Goal: Task Accomplishment & Management: Complete application form

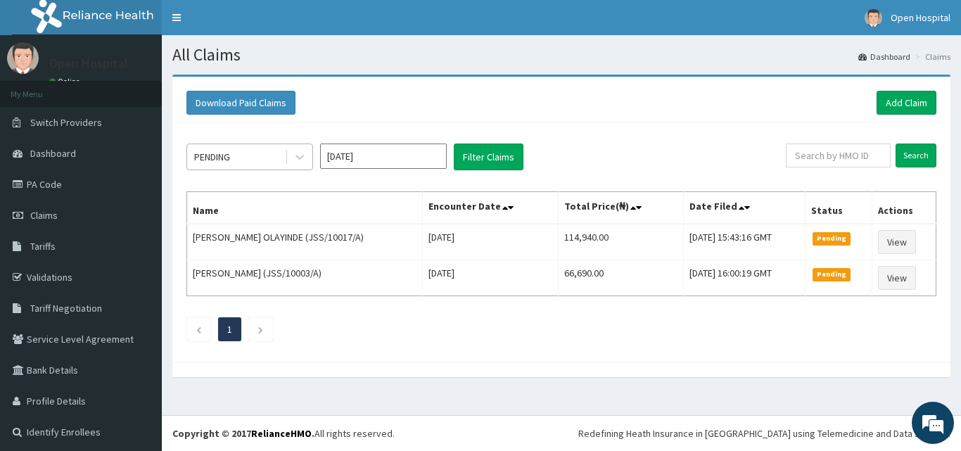
click at [249, 151] on div "PENDING" at bounding box center [236, 157] width 98 height 23
click at [801, 160] on input "text" at bounding box center [838, 156] width 105 height 24
click at [799, 155] on input "text" at bounding box center [838, 156] width 105 height 24
type input "FFC"
click at [105, 270] on link "Validations" at bounding box center [81, 277] width 162 height 31
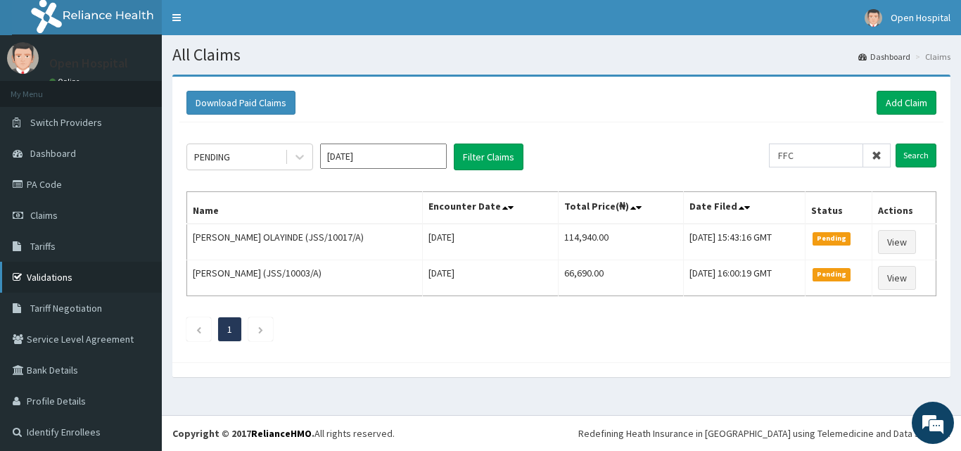
click at [101, 280] on link "Validations" at bounding box center [81, 277] width 162 height 31
click at [807, 158] on input "text" at bounding box center [838, 156] width 105 height 24
type input "FFC10001/B"
click at [898, 158] on input "Search" at bounding box center [916, 156] width 41 height 24
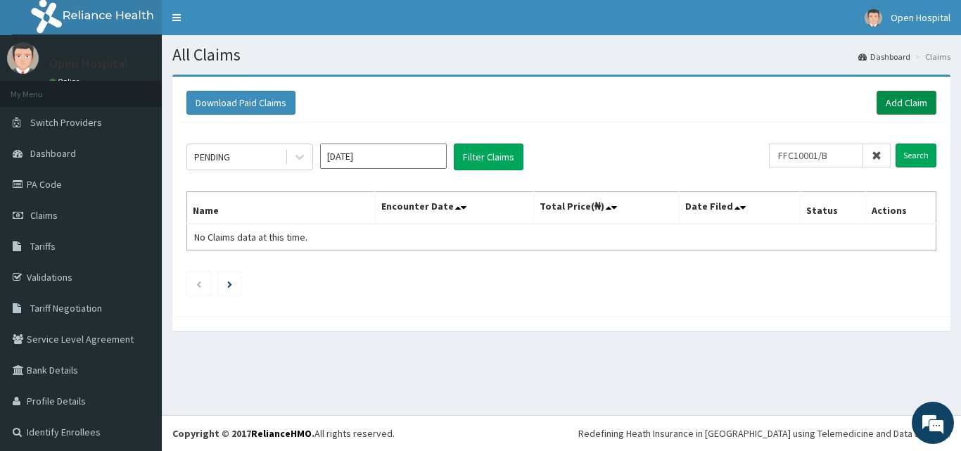
click at [877, 98] on link "Add Claim" at bounding box center [907, 103] width 60 height 24
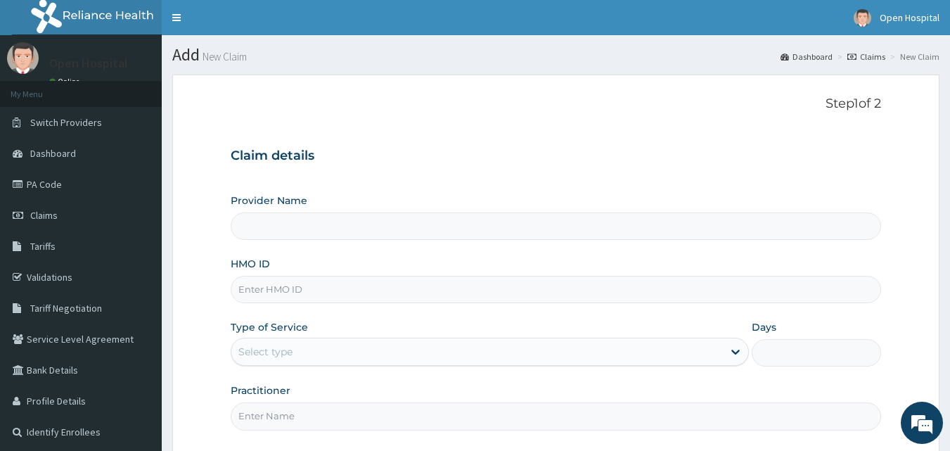
type input "Open [GEOGRAPHIC_DATA]"
click at [262, 289] on input "HMO ID" at bounding box center [556, 289] width 651 height 27
type input "FFC/10001/B"
click at [739, 347] on icon at bounding box center [736, 352] width 14 height 14
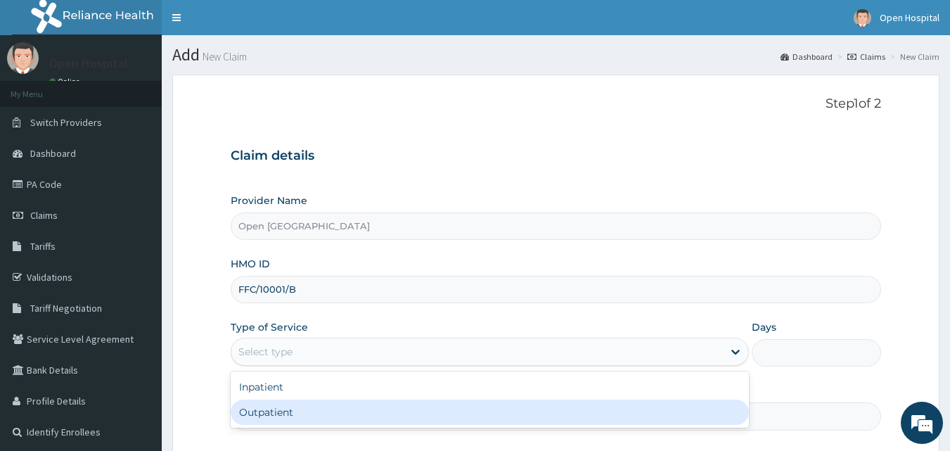
click at [687, 417] on div "Outpatient" at bounding box center [490, 412] width 519 height 25
type input "1"
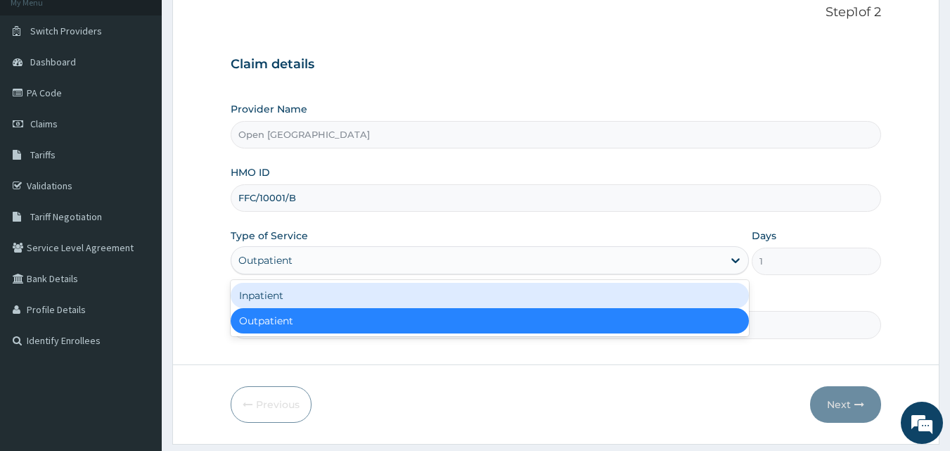
scroll to position [132, 0]
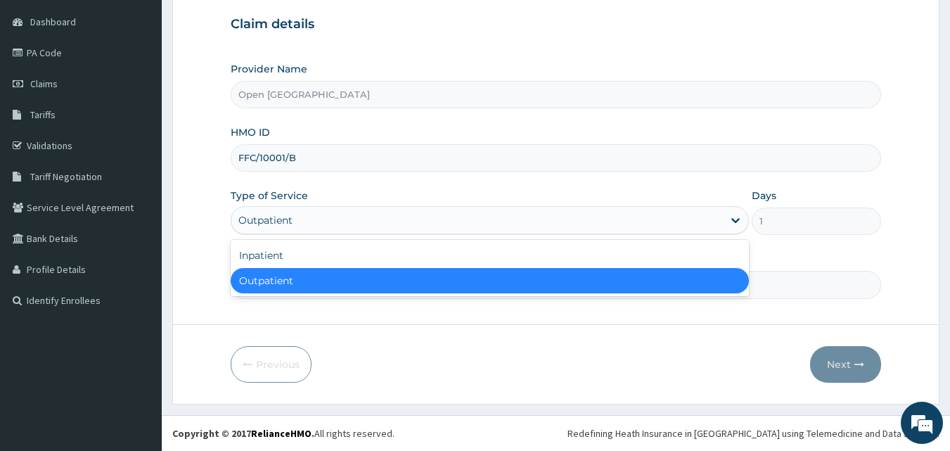
click at [563, 284] on div "Outpatient" at bounding box center [490, 280] width 519 height 25
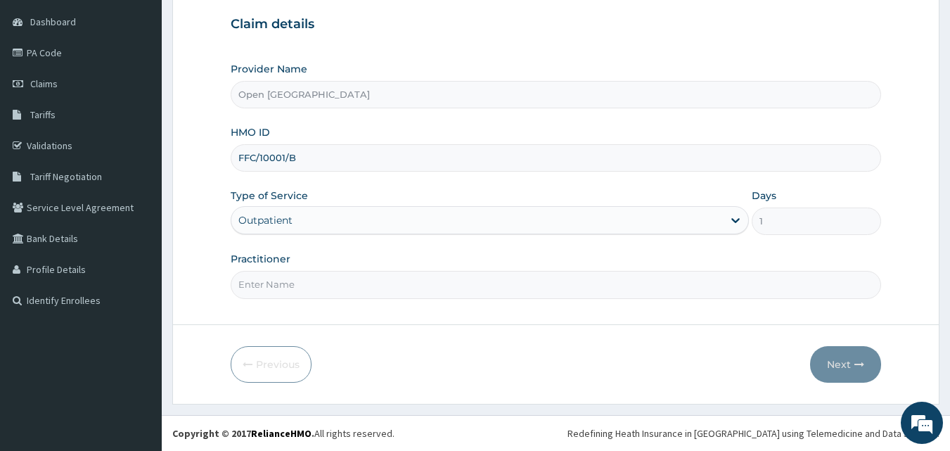
click at [427, 283] on input "Practitioner" at bounding box center [556, 284] width 651 height 27
type input "[PERSON_NAME]"
click at [841, 372] on button "Next" at bounding box center [845, 364] width 71 height 37
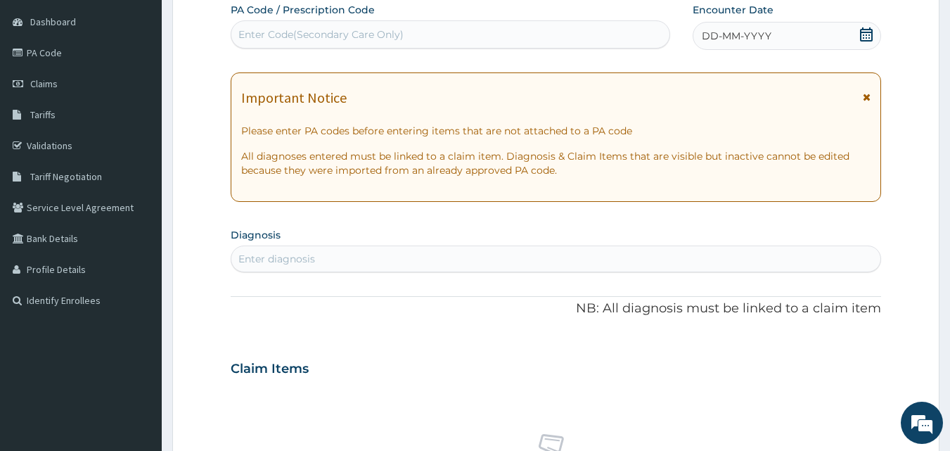
click at [431, 35] on div "Enter Code(Secondary Care Only)" at bounding box center [450, 34] width 439 height 23
click at [371, 27] on div "Enter Code(Secondary Care Only)" at bounding box center [321, 34] width 165 height 14
click at [280, 255] on div "Enter diagnosis" at bounding box center [277, 259] width 77 height 14
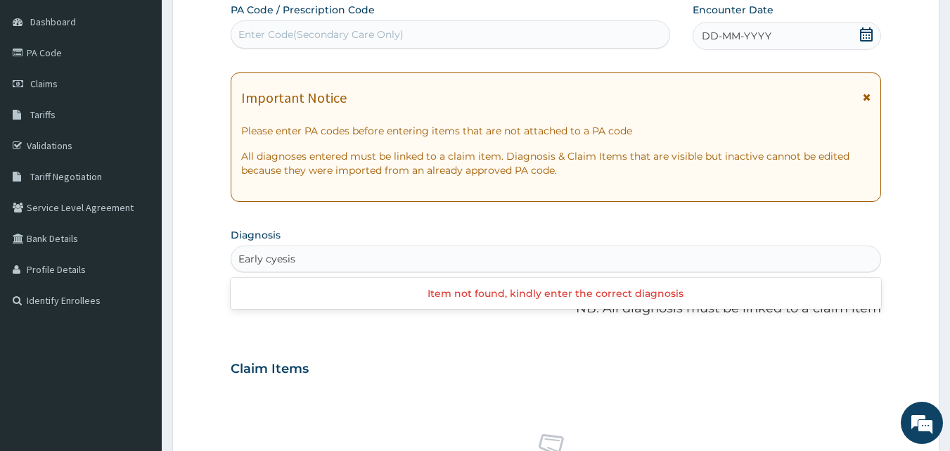
click at [276, 262] on input "Early cyesis" at bounding box center [267, 259] width 57 height 14
click at [291, 262] on input "Early cyesis" at bounding box center [267, 259] width 57 height 14
click at [292, 257] on input "Early cyesis" at bounding box center [267, 259] width 57 height 14
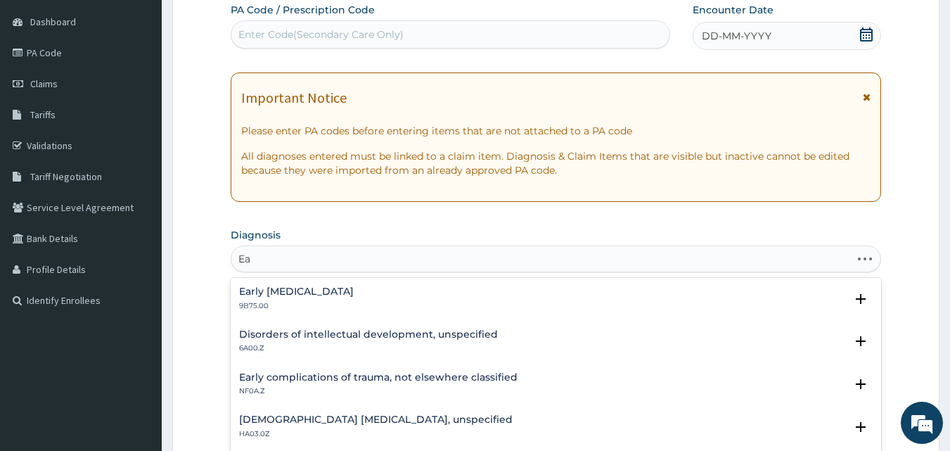
type input "E"
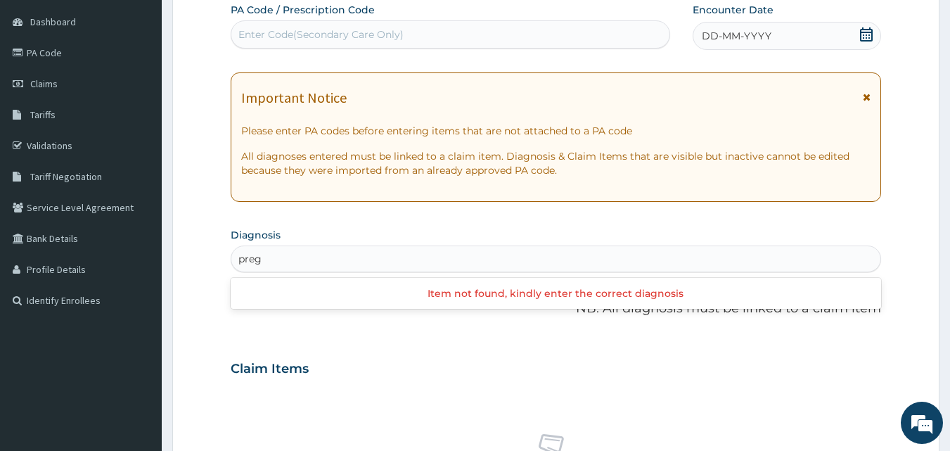
type input "pregn"
click at [292, 257] on div "Enter diagnosis" at bounding box center [556, 259] width 650 height 23
click at [292, 257] on div "Enter diagnosis" at bounding box center [277, 259] width 77 height 14
type input "e"
type input "pregnancy"
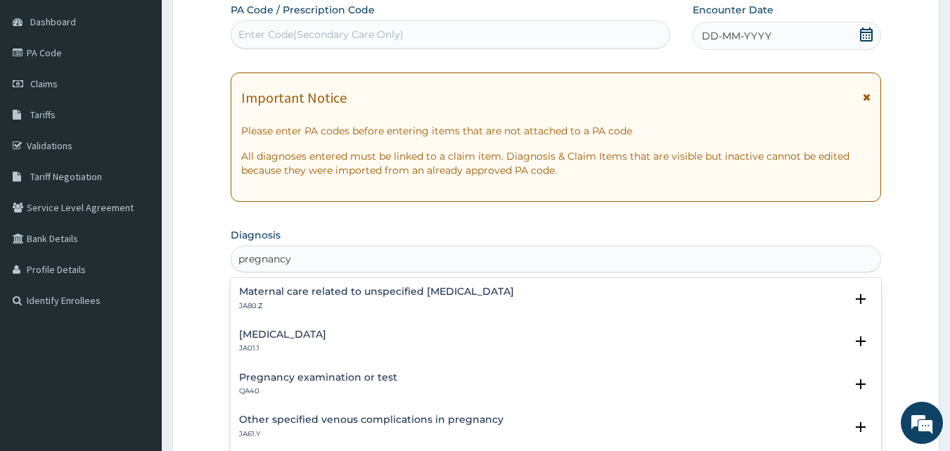
click at [333, 385] on div "Pregnancy examination or test QA40" at bounding box center [318, 384] width 158 height 25
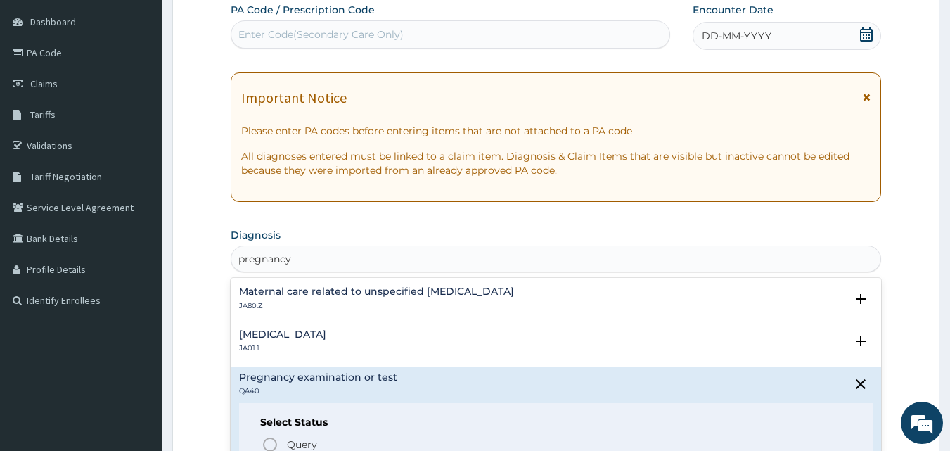
scroll to position [66, 0]
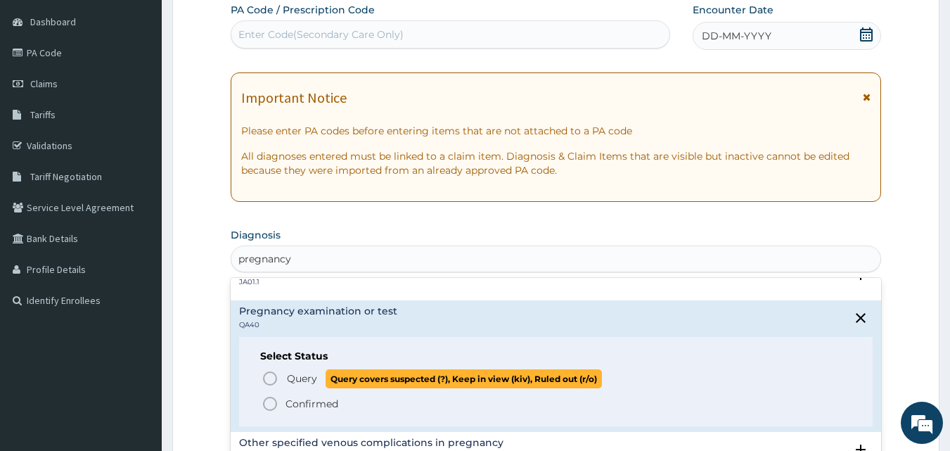
click at [268, 377] on icon "status option query" at bounding box center [270, 378] width 17 height 17
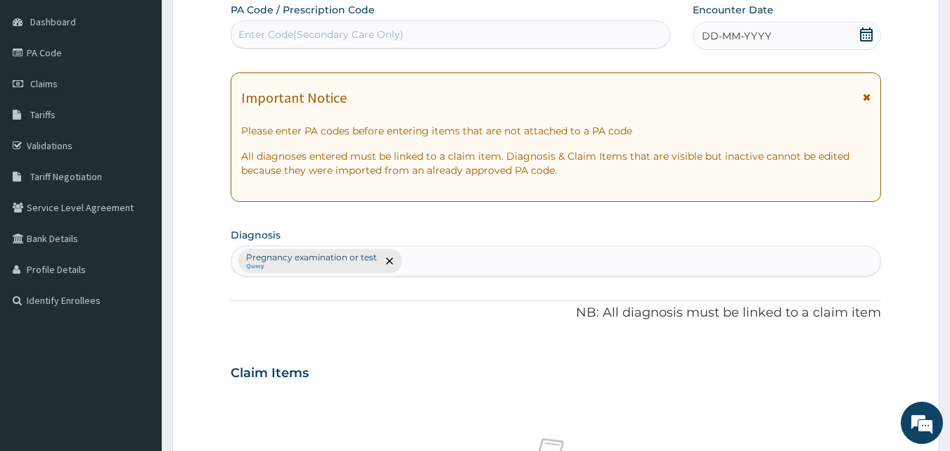
click at [709, 33] on span "DD-MM-YYYY" at bounding box center [737, 36] width 70 height 14
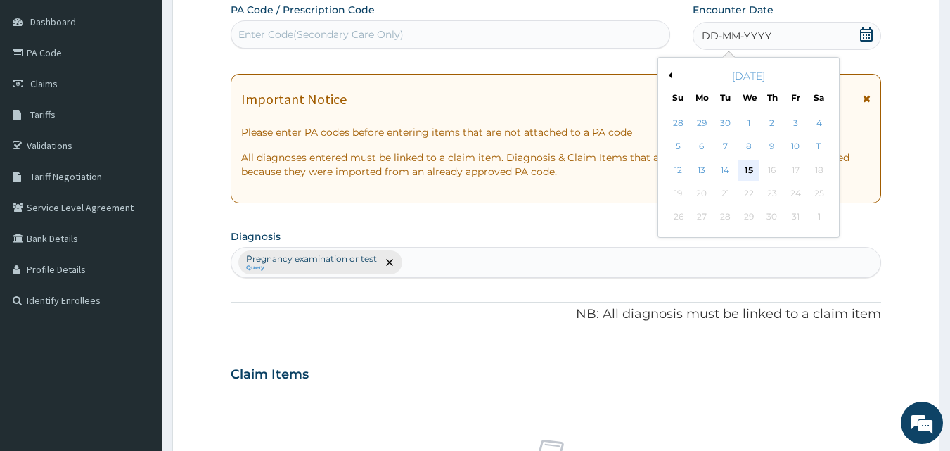
click at [754, 169] on div "15" at bounding box center [749, 170] width 21 height 21
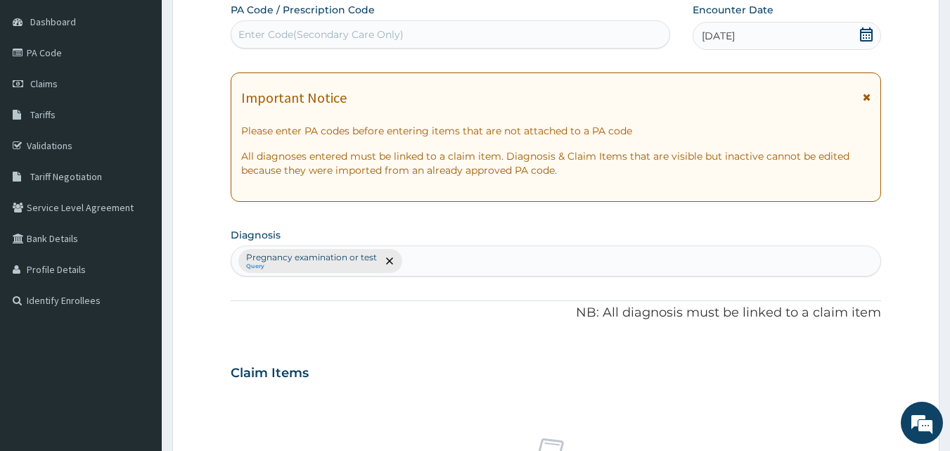
click at [409, 28] on div "Enter Code(Secondary Care Only)" at bounding box center [450, 34] width 439 height 23
click at [392, 36] on div "Enter Code(Secondary Care Only)" at bounding box center [321, 34] width 165 height 14
click at [334, 29] on div "Enter Code(Secondary Care Only)" at bounding box center [321, 34] width 165 height 14
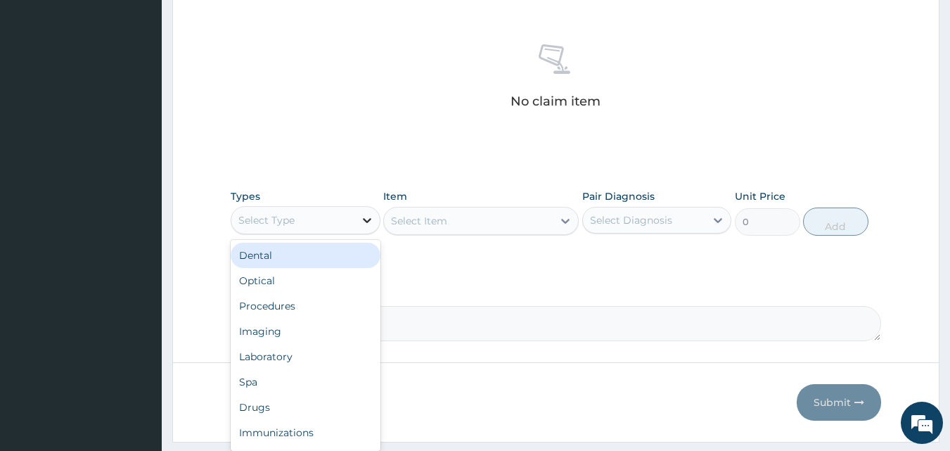
click at [364, 220] on icon at bounding box center [367, 220] width 8 height 5
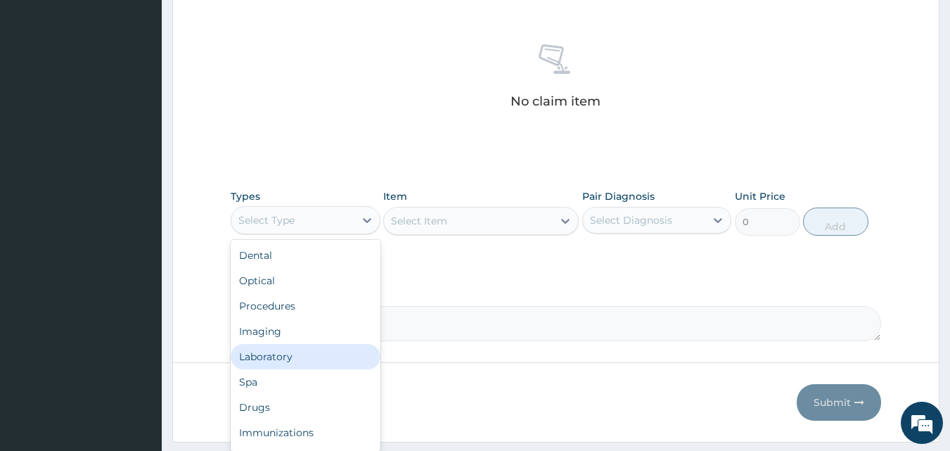
click at [358, 360] on div "Laboratory" at bounding box center [306, 356] width 150 height 25
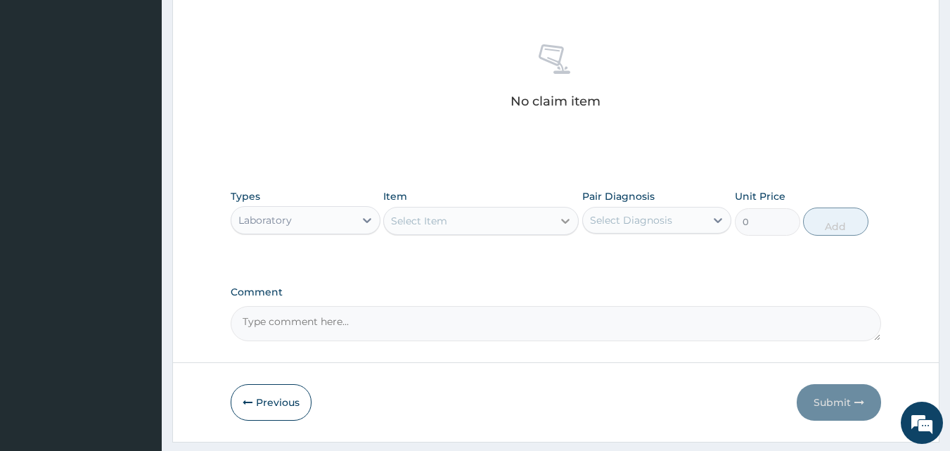
click at [562, 217] on icon at bounding box center [566, 221] width 14 height 14
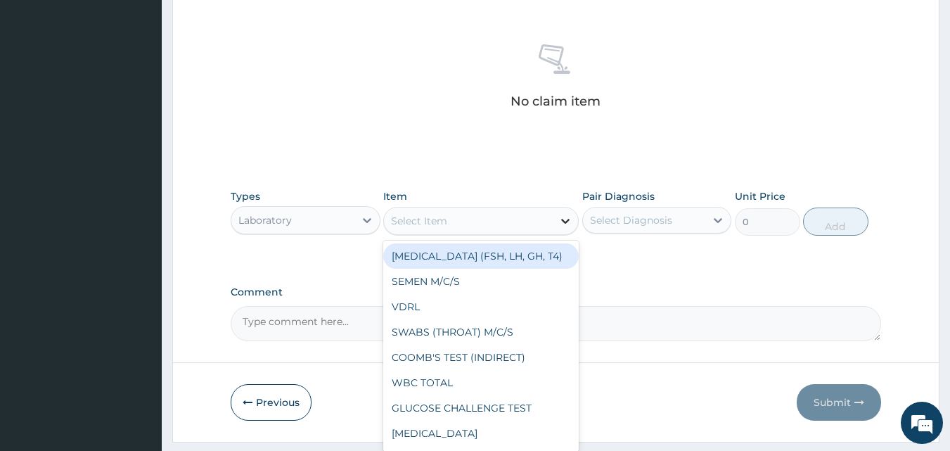
type input "p"
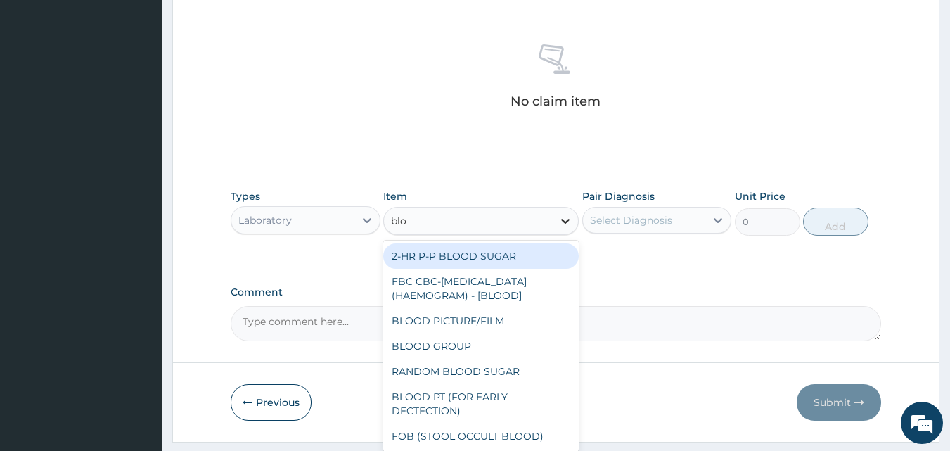
type input "bloo"
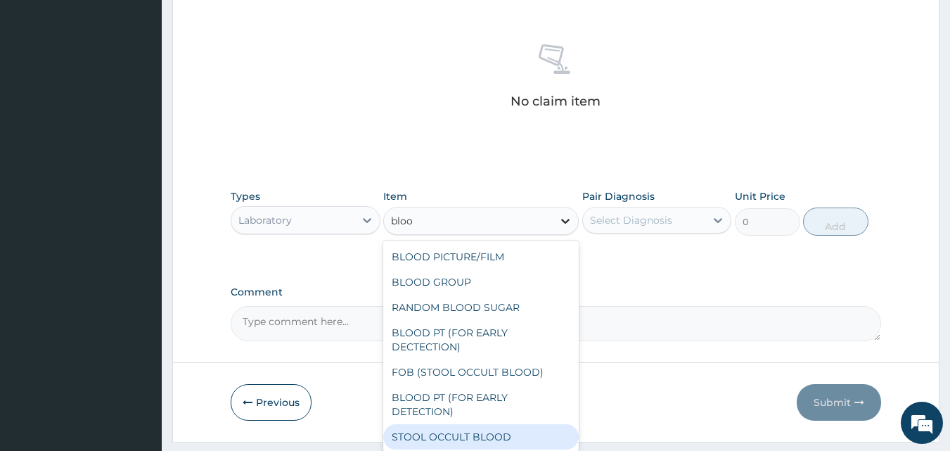
scroll to position [84, 0]
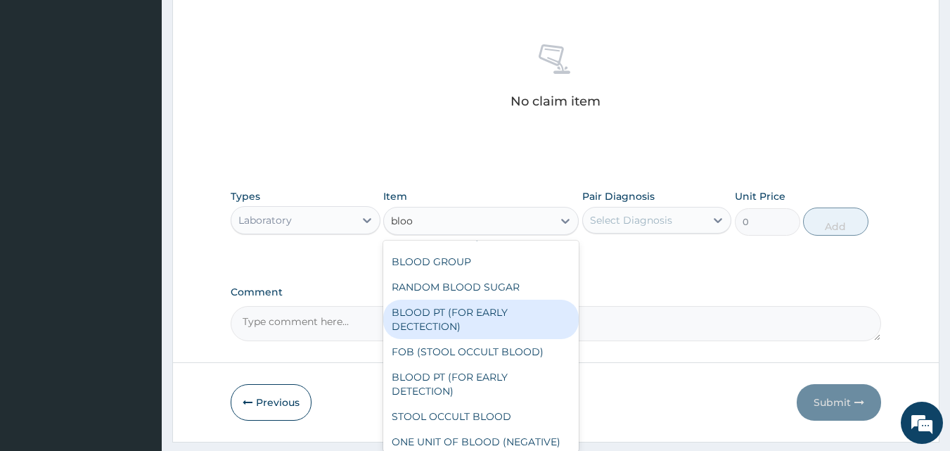
click at [524, 335] on div "BLOOD PT (FOR EARLY DECTECTION)" at bounding box center [481, 319] width 196 height 39
type input "1000"
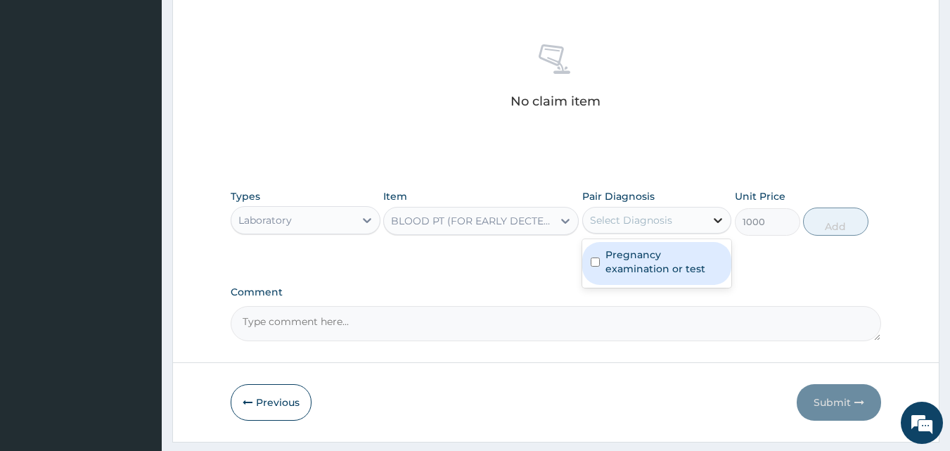
click at [720, 219] on icon at bounding box center [718, 220] width 14 height 14
click at [594, 261] on input "checkbox" at bounding box center [595, 261] width 9 height 9
checkbox input "true"
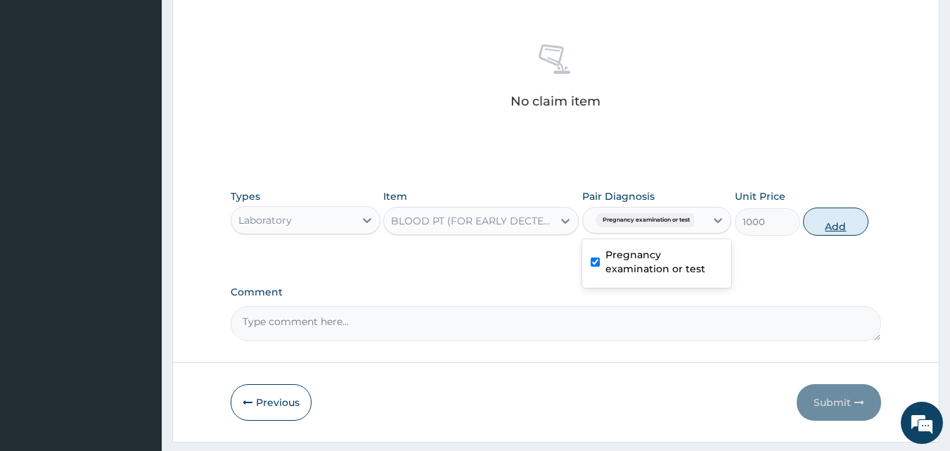
click at [829, 225] on button "Add" at bounding box center [835, 222] width 65 height 28
type input "0"
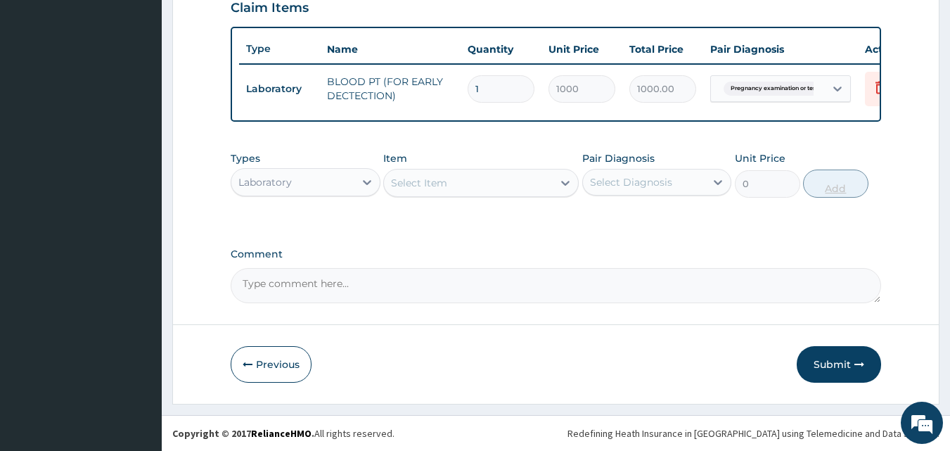
scroll to position [507, 0]
click at [827, 362] on button "Submit" at bounding box center [839, 364] width 84 height 37
